Goal: Information Seeking & Learning: Learn about a topic

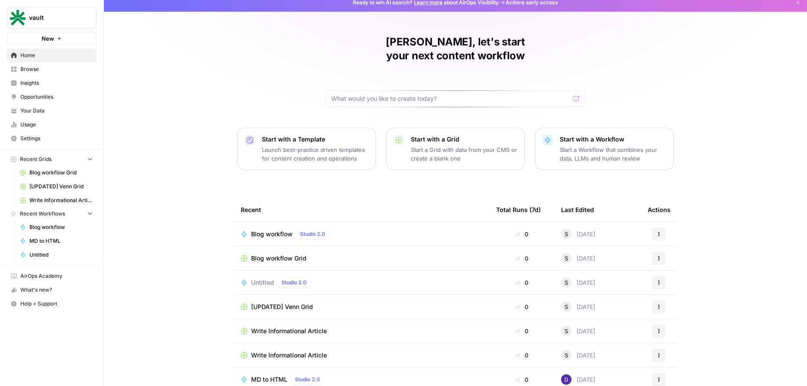
scroll to position [12, 0]
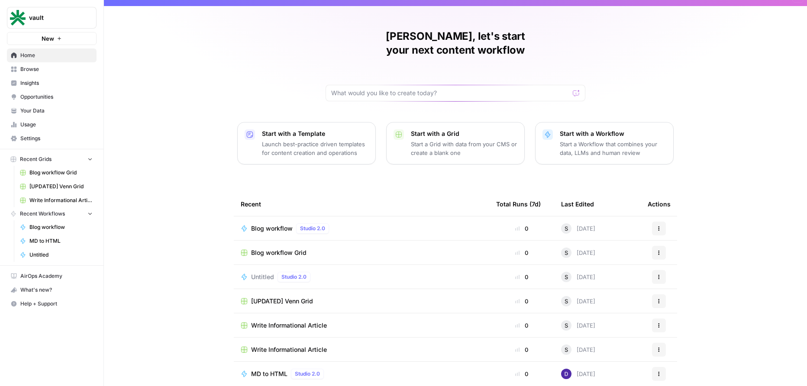
click at [66, 85] on span "Insights" at bounding box center [56, 83] width 72 height 8
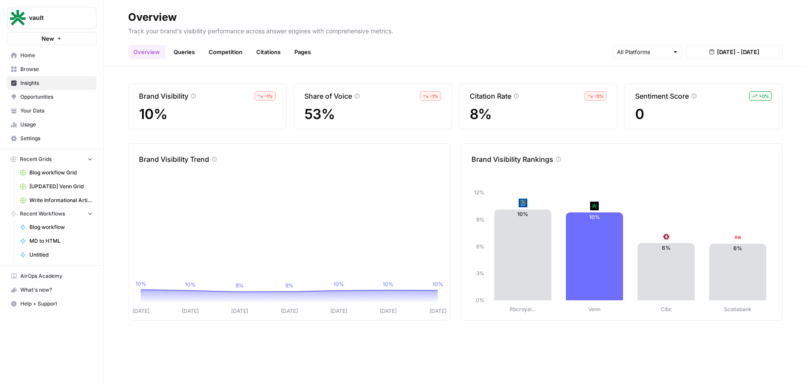
click at [213, 48] on link "Competition" at bounding box center [226, 52] width 44 height 14
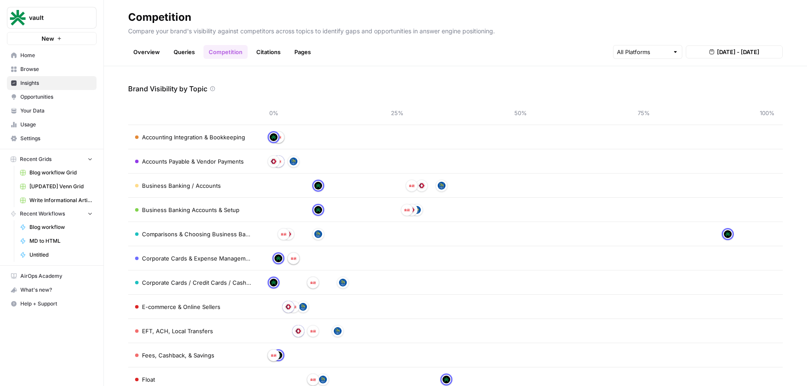
click at [192, 50] on link "Queries" at bounding box center [185, 52] width 32 height 14
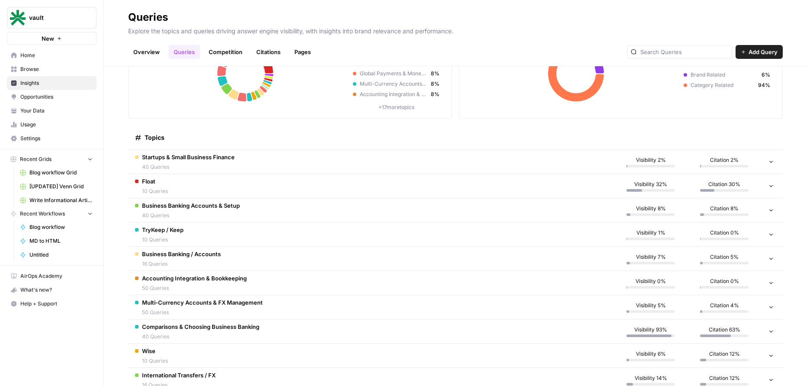
scroll to position [69, 0]
click at [768, 186] on icon at bounding box center [771, 185] width 6 height 6
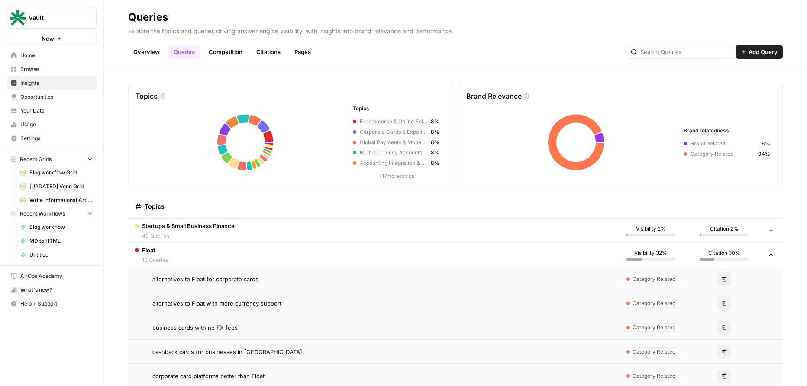
scroll to position [2, 0]
